Goal: Task Accomplishment & Management: Manage account settings

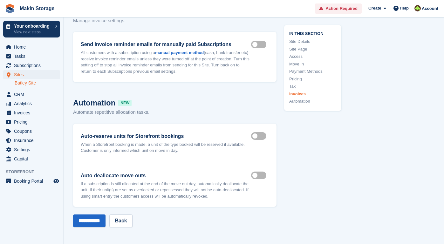
scroll to position [2798, 0]
click at [55, 180] on icon "Preview store" at bounding box center [56, 181] width 6 height 5
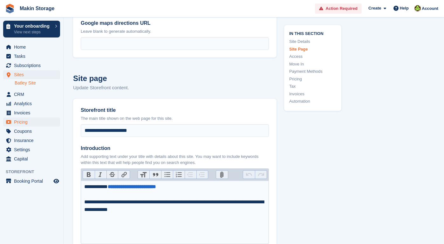
scroll to position [204, 0]
click at [17, 93] on span "CRM" at bounding box center [33, 94] width 38 height 9
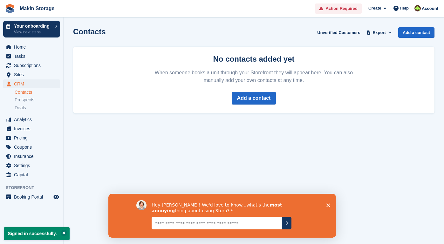
click at [267, 225] on textarea "Give it to us straight... we can take it" at bounding box center [216, 223] width 130 height 13
click at [329, 204] on polygon "Close survey" at bounding box center [328, 205] width 4 height 4
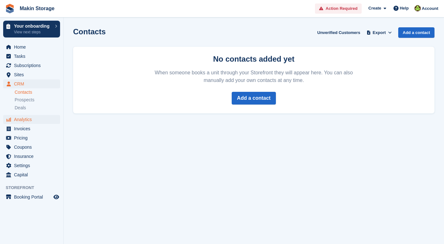
click at [31, 121] on span "Analytics" at bounding box center [33, 119] width 38 height 9
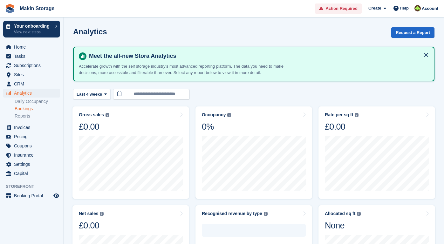
click at [27, 110] on link "Bookings" at bounding box center [37, 109] width 45 height 6
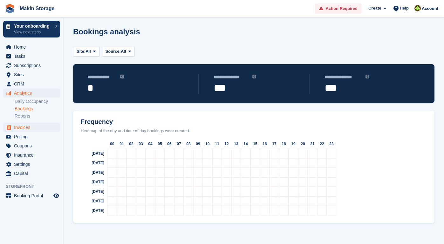
click at [27, 125] on span "Invoices" at bounding box center [33, 127] width 38 height 9
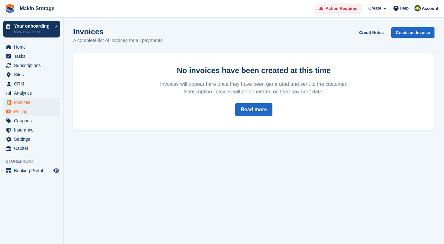
click at [25, 115] on span "Pricing" at bounding box center [33, 111] width 38 height 9
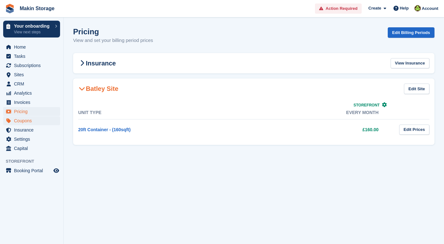
click at [30, 123] on span "Coupons" at bounding box center [33, 120] width 38 height 9
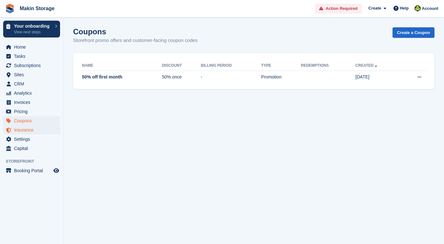
click at [29, 131] on span "Insurance" at bounding box center [33, 130] width 38 height 9
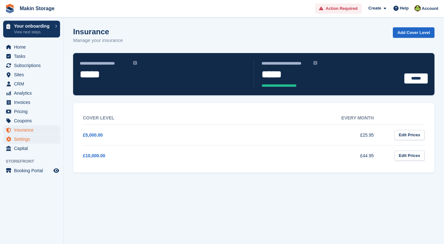
click at [29, 137] on span "Settings" at bounding box center [33, 139] width 38 height 9
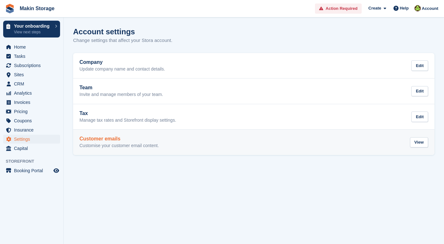
click at [134, 143] on p "Customise your customer email content." at bounding box center [118, 146] width 79 height 6
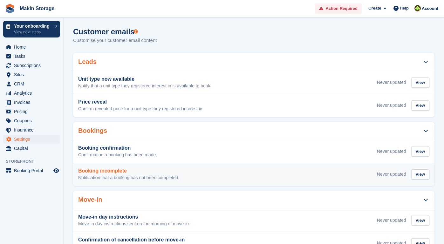
scroll to position [3, 0]
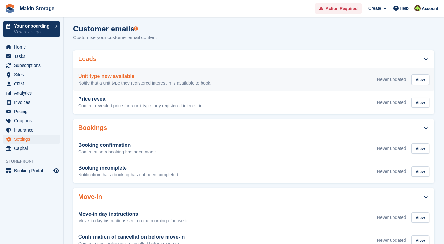
click at [83, 84] on p "Notify that a unit type they registered interest in is available to book." at bounding box center [144, 83] width 133 height 6
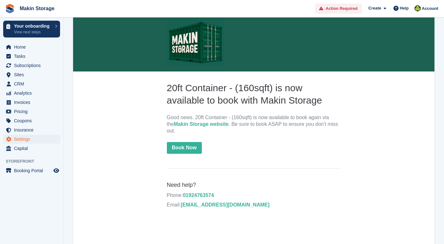
scroll to position [82, 0]
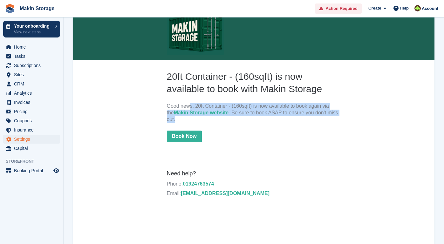
drag, startPoint x: 184, startPoint y: 118, endPoint x: 176, endPoint y: 105, distance: 14.8
click at [176, 105] on p "Good news. 20ft Container - (160sqft) is now available to book again via the Ma…" at bounding box center [254, 113] width 174 height 20
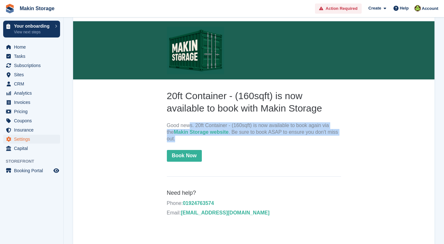
scroll to position [35, 0]
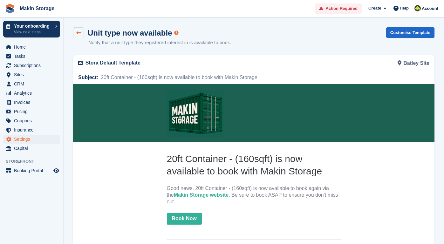
click at [77, 33] on icon at bounding box center [78, 33] width 5 height 5
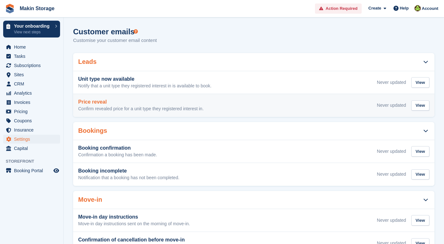
click at [122, 109] on p "Confirm revealed price for a unit type they registered interest in." at bounding box center [141, 109] width 126 height 6
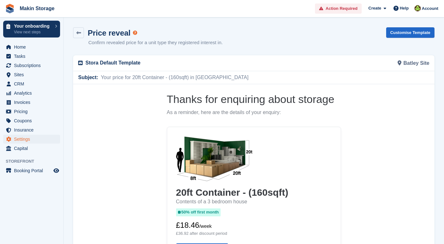
scroll to position [43, 0]
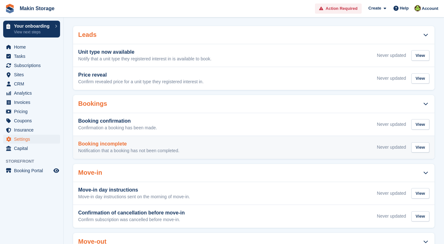
scroll to position [34, 0]
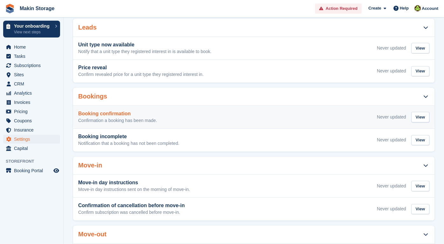
click at [157, 119] on p "Confirmation a booking has been made." at bounding box center [117, 121] width 79 height 6
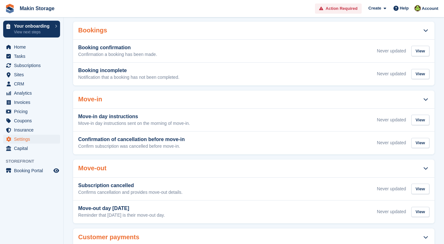
scroll to position [34, 0]
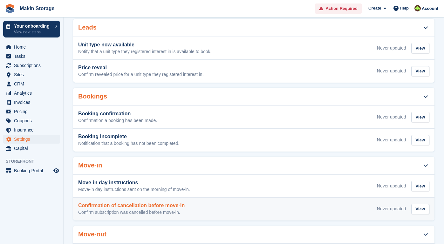
click at [138, 205] on h3 "Confirmation of cancellation before move-in" at bounding box center [131, 206] width 106 height 6
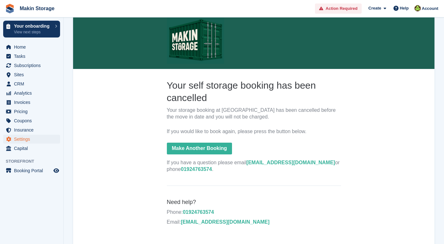
scroll to position [73, 0]
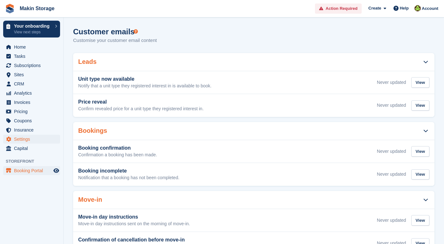
click at [34, 173] on span "Booking Portal" at bounding box center [33, 170] width 38 height 9
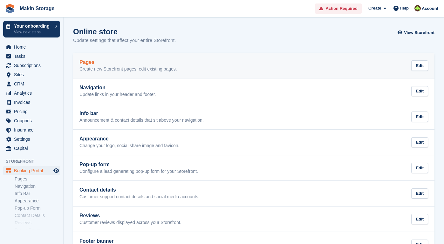
click at [112, 65] on div "Pages Create new Storefront pages, edit existing pages." at bounding box center [128, 65] width 98 height 13
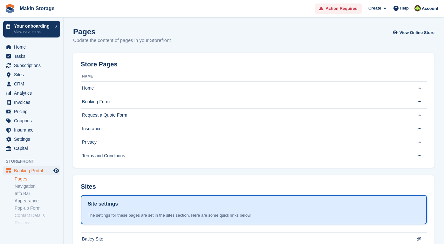
scroll to position [46, 0]
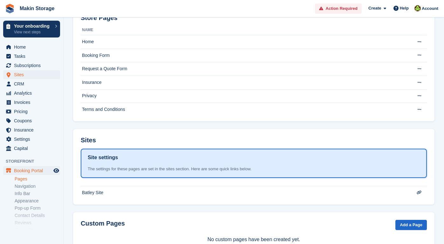
click at [35, 72] on span "Sites" at bounding box center [33, 74] width 38 height 9
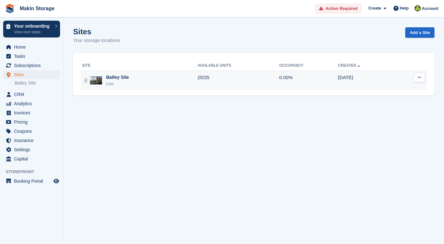
click at [414, 76] on button at bounding box center [420, 78] width 12 height 10
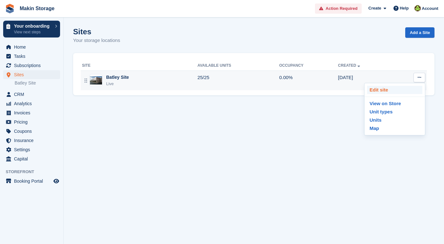
click at [408, 87] on p "Edit site" at bounding box center [394, 90] width 55 height 8
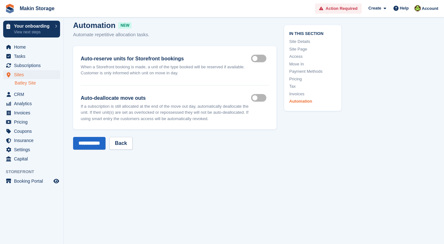
scroll to position [2878, 0]
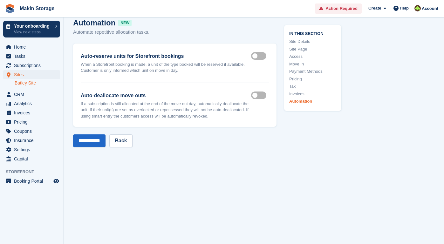
click at [29, 75] on span "Sites" at bounding box center [33, 74] width 38 height 9
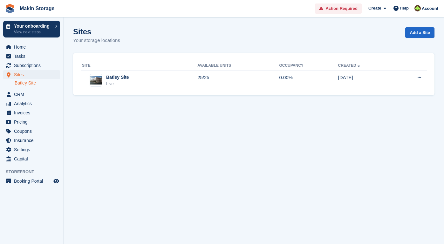
click at [25, 82] on link "Batley Site" at bounding box center [37, 83] width 45 height 6
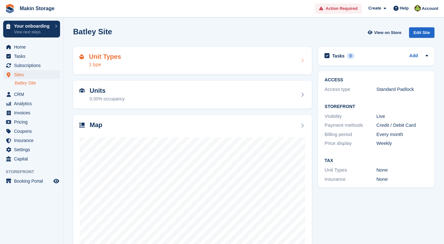
click at [159, 63] on div "Unit Types 1 type" at bounding box center [192, 60] width 226 height 15
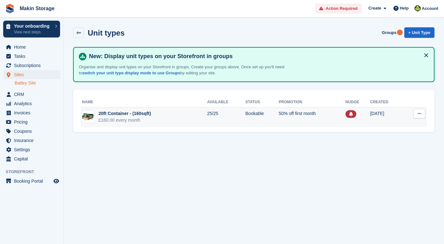
click at [422, 115] on button at bounding box center [420, 114] width 12 height 10
click at [398, 124] on p "Edit unit type" at bounding box center [394, 126] width 55 height 8
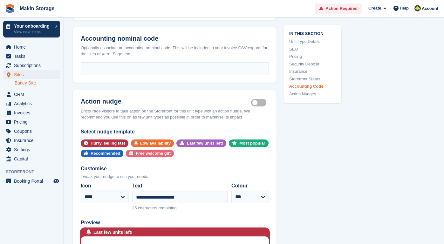
scroll to position [935, 0]
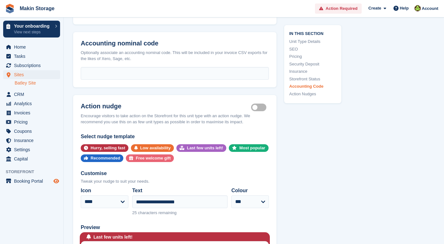
click at [56, 181] on icon "Preview store" at bounding box center [56, 181] width 6 height 5
